Goal: Task Accomplishment & Management: Manage account settings

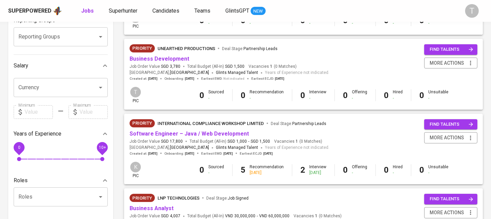
scroll to position [135, 0]
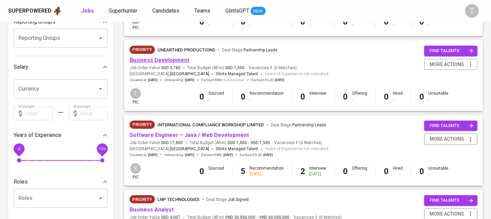
click at [175, 61] on link "Business Development" at bounding box center [160, 60] width 60 height 6
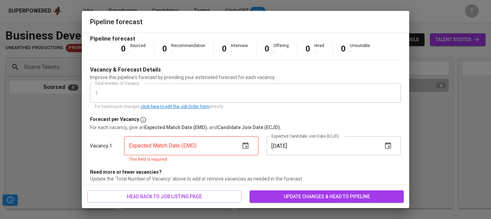
scroll to position [23, 0]
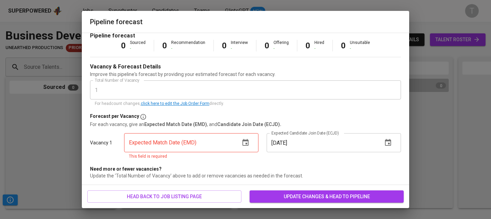
click at [243, 144] on icon "button" at bounding box center [246, 142] width 6 height 7
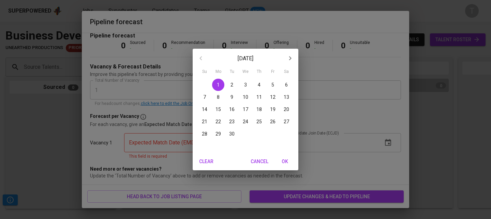
click at [236, 132] on span "30" at bounding box center [232, 134] width 12 height 7
type input "[DATE]"
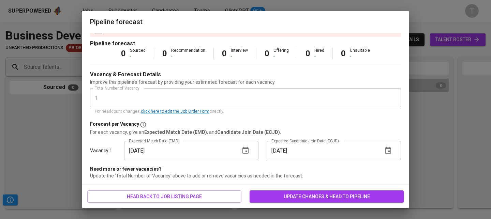
scroll to position [15, 0]
click at [290, 199] on span "update changes & head to pipeline" at bounding box center [326, 197] width 143 height 9
